Goal: Check status: Check status

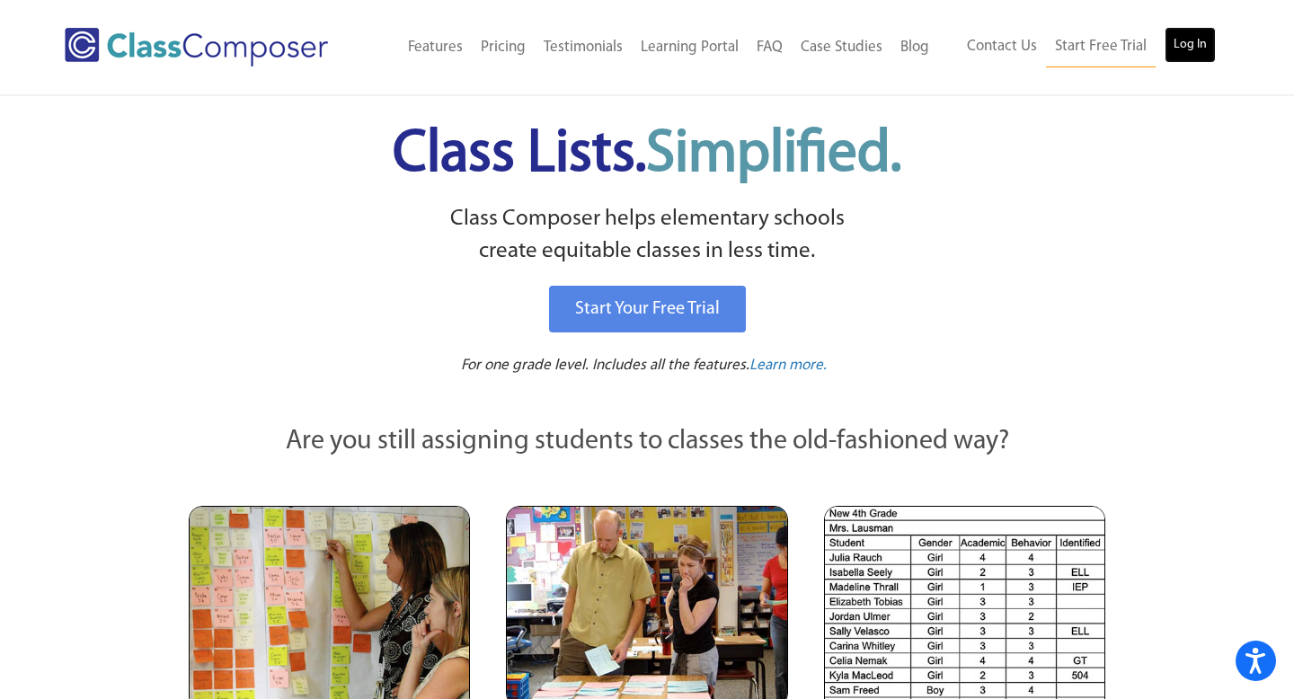
click at [1178, 62] on link "Log In" at bounding box center [1190, 45] width 51 height 36
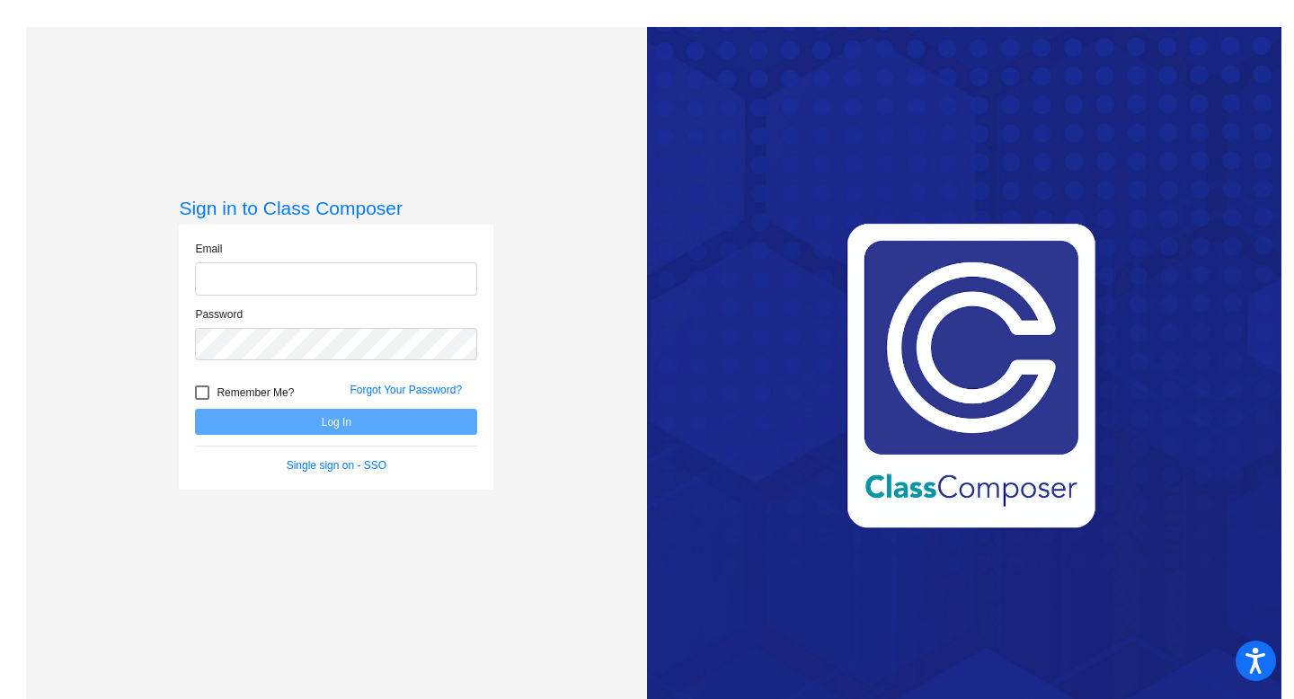
type input "bellis@chillicotheschools.org"
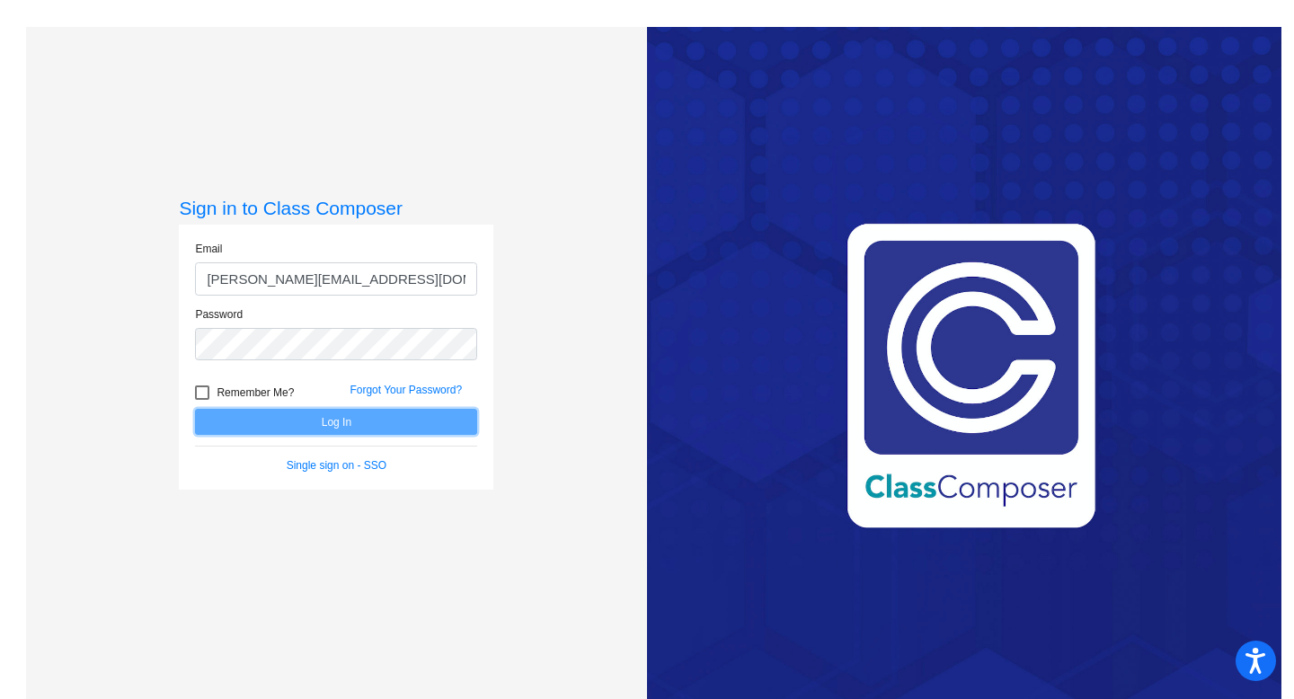
click at [312, 418] on button "Log In" at bounding box center [336, 422] width 282 height 26
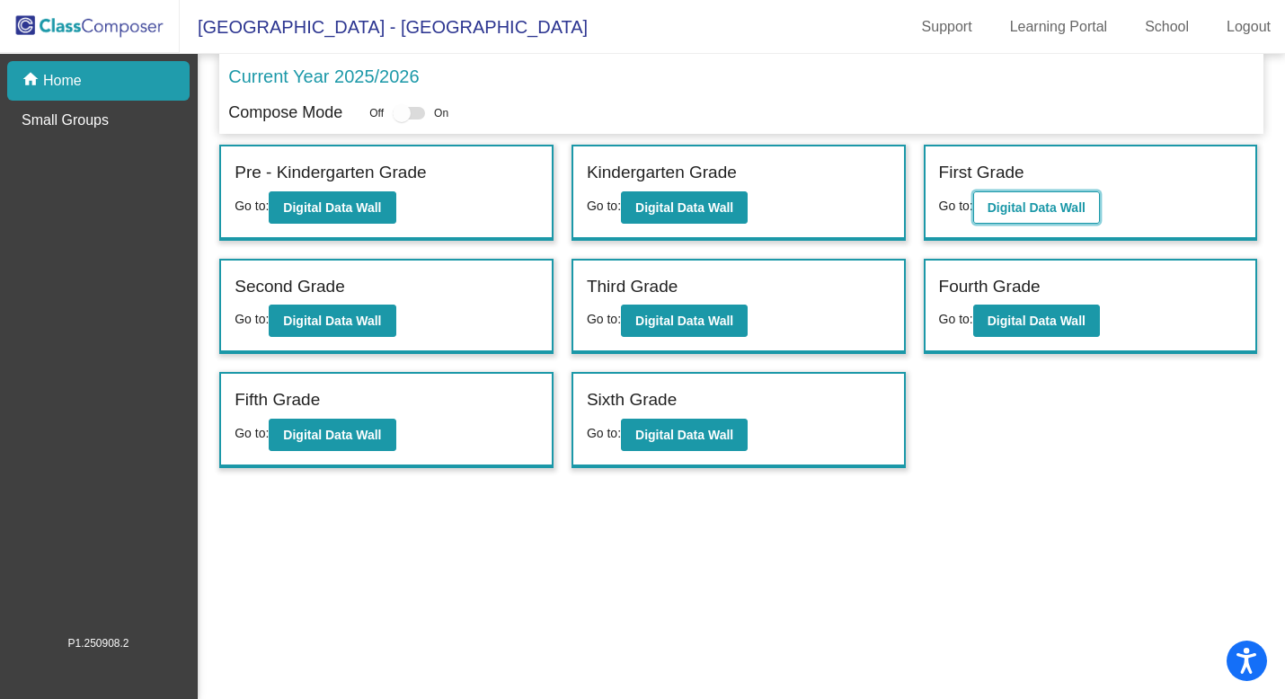
click at [1007, 208] on b "Digital Data Wall" at bounding box center [1037, 207] width 98 height 14
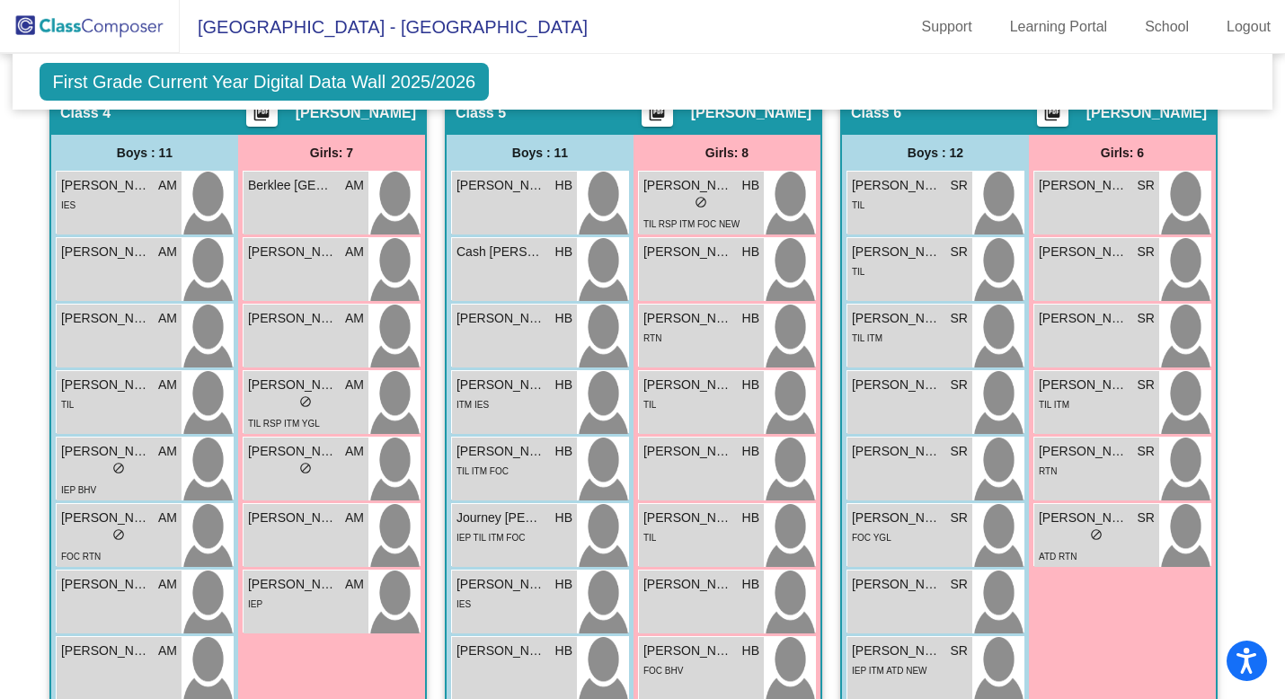
scroll to position [1373, 0]
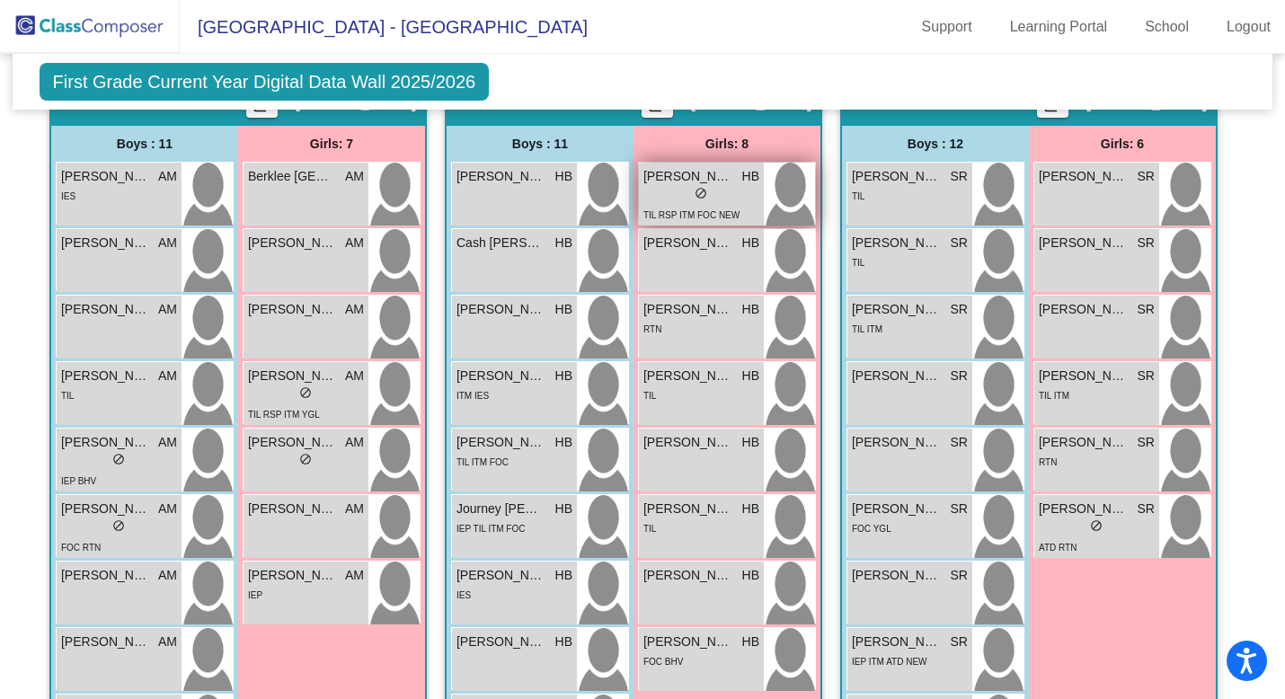
click at [713, 180] on span "Danika Corrigan" at bounding box center [689, 176] width 90 height 19
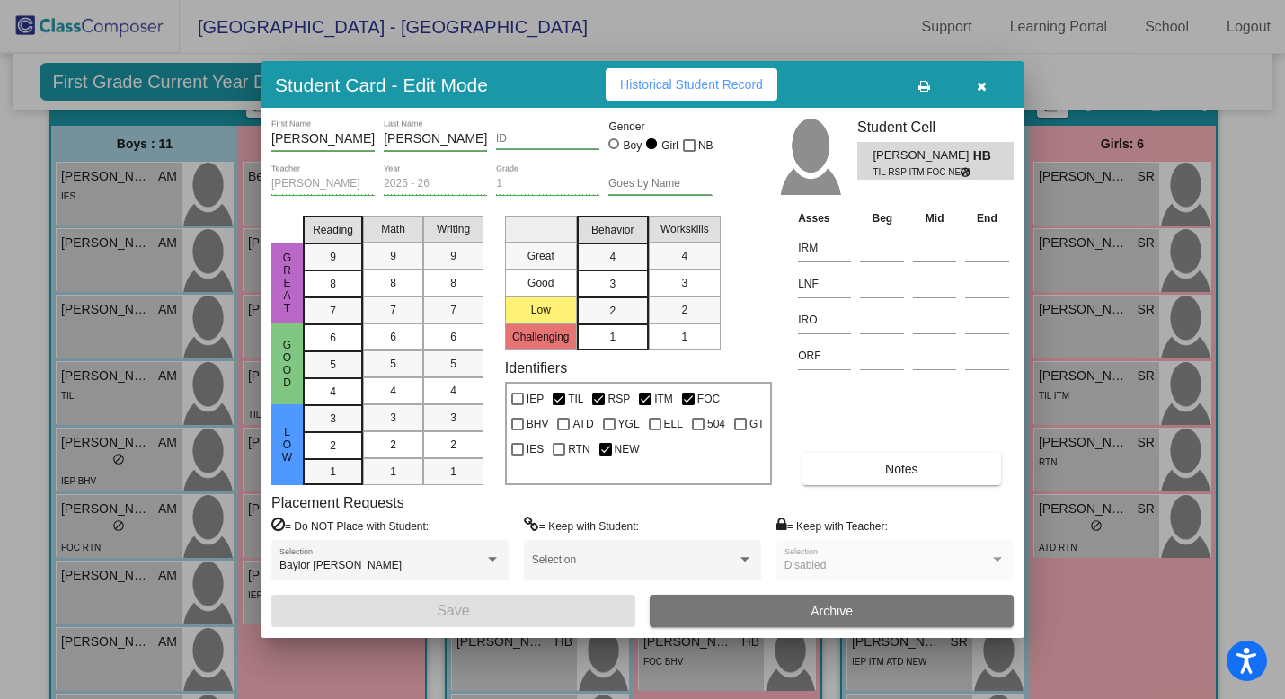
scroll to position [0, 0]
click at [695, 78] on span "Historical Student Record" at bounding box center [691, 84] width 143 height 14
click at [992, 74] on button "button" at bounding box center [982, 84] width 58 height 32
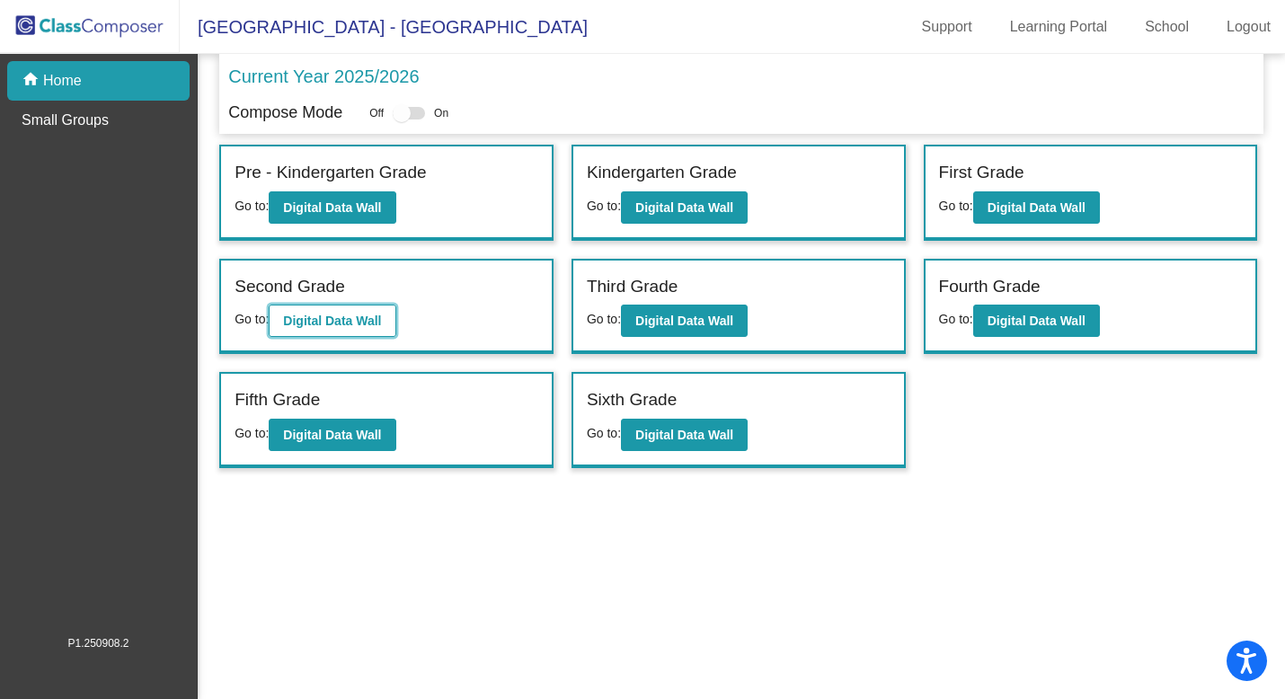
click at [309, 321] on b "Digital Data Wall" at bounding box center [332, 321] width 98 height 14
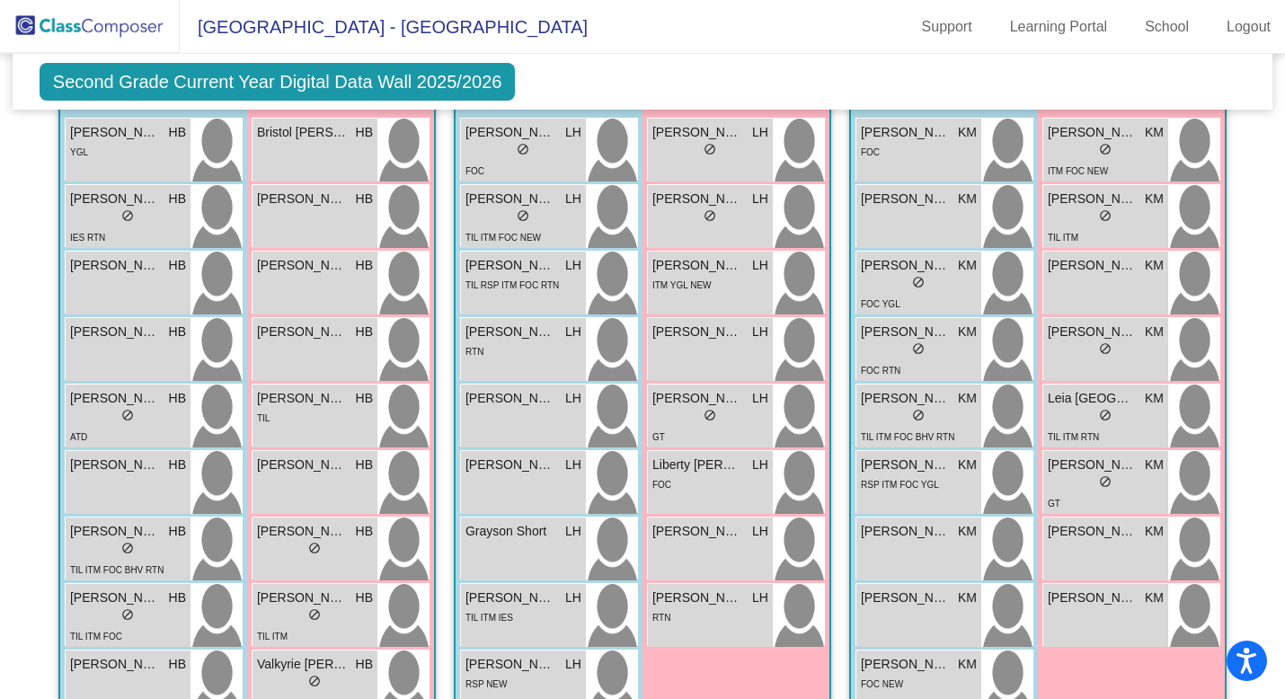
scroll to position [543, 0]
click at [898, 482] on span "RSP ITM FOC YGL" at bounding box center [900, 483] width 78 height 10
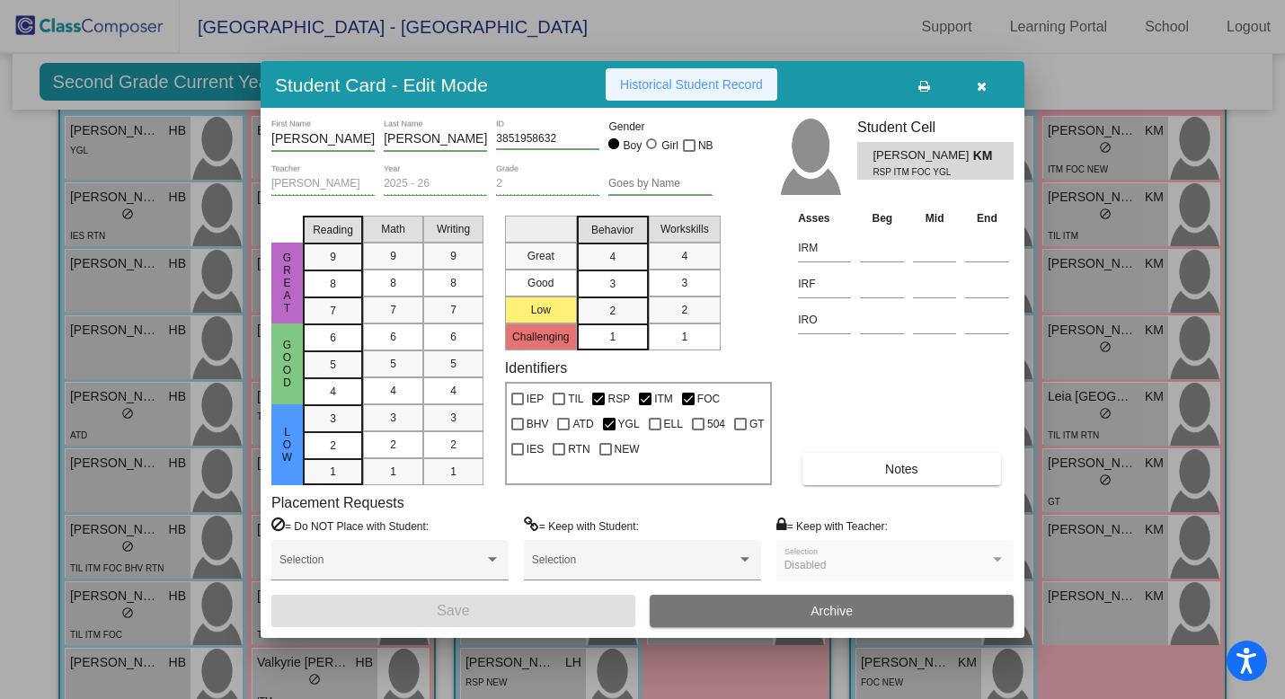
click at [733, 80] on span "Historical Student Record" at bounding box center [691, 84] width 143 height 14
